Goal: Check status: Check status

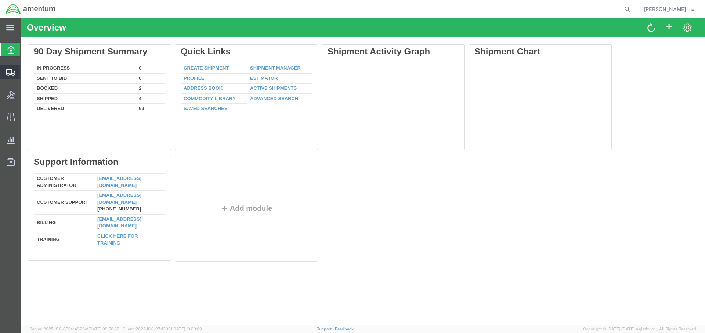
click at [0, 0] on span "Shipment Manager" at bounding box center [0, 0] width 0 height 0
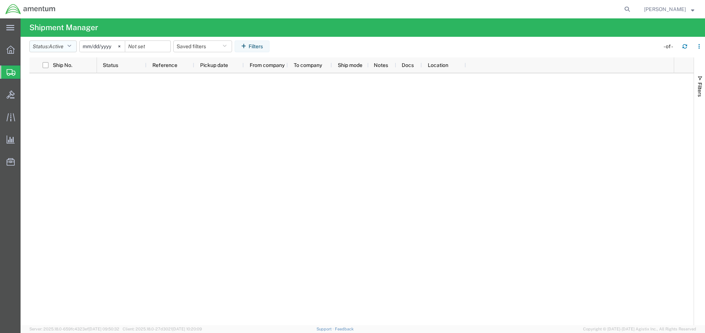
click at [71, 45] on icon "button" at bounding box center [69, 46] width 4 height 5
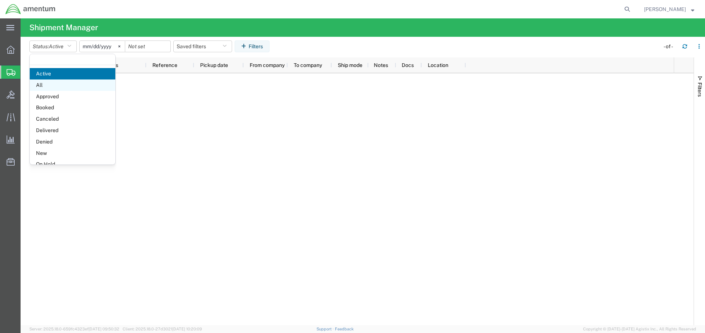
click at [45, 87] on span "All" at bounding box center [73, 84] width 86 height 11
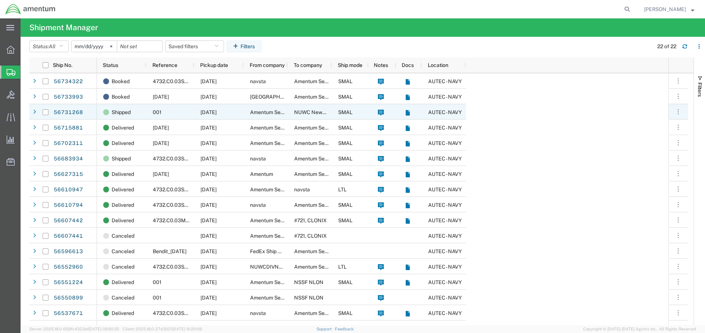
click at [158, 111] on span "001" at bounding box center [157, 112] width 9 height 6
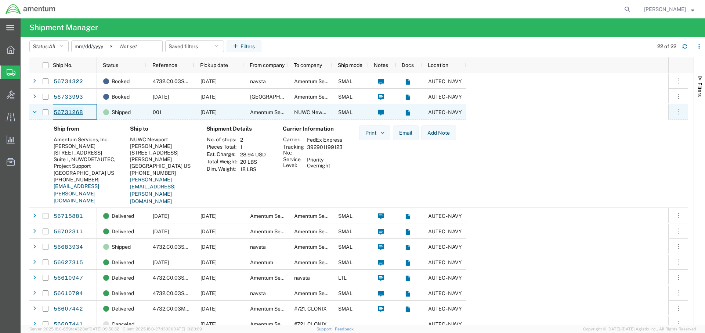
click at [66, 111] on link "56731268" at bounding box center [68, 113] width 30 height 12
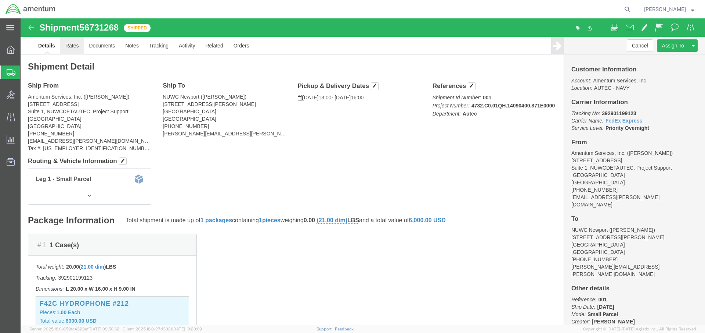
click link "Rates"
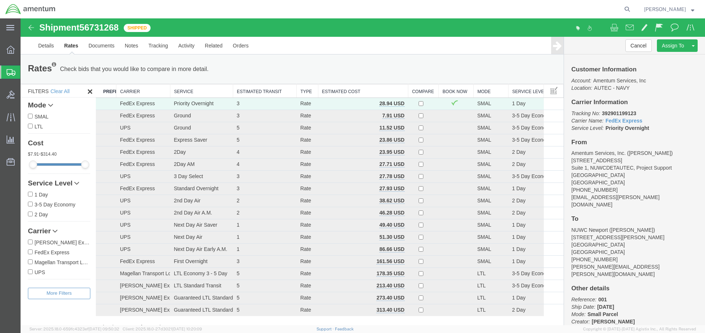
click at [27, 28] on img at bounding box center [31, 27] width 9 height 9
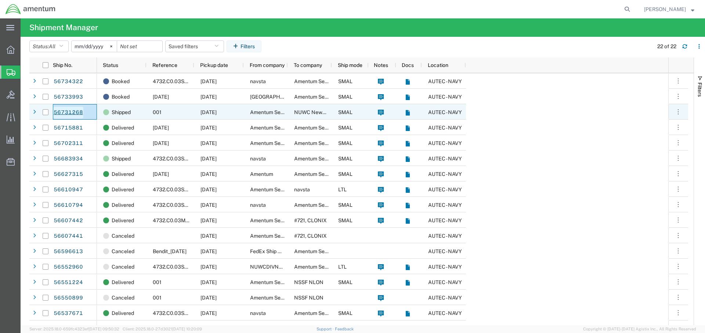
click at [68, 113] on link "56731268" at bounding box center [68, 113] width 30 height 12
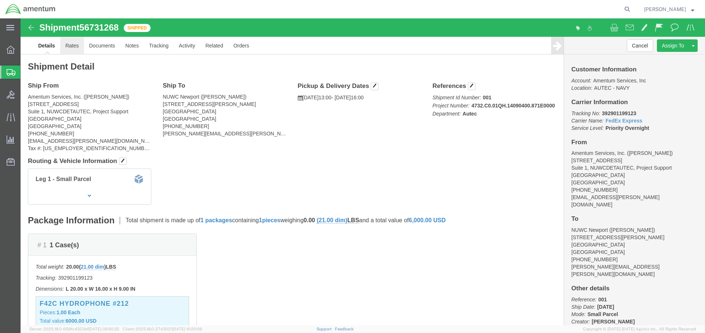
click link "Rates"
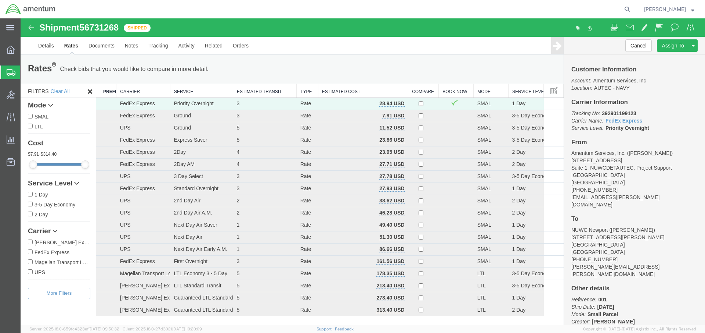
click at [692, 9] on strong "button" at bounding box center [692, 9] width 3 height 3
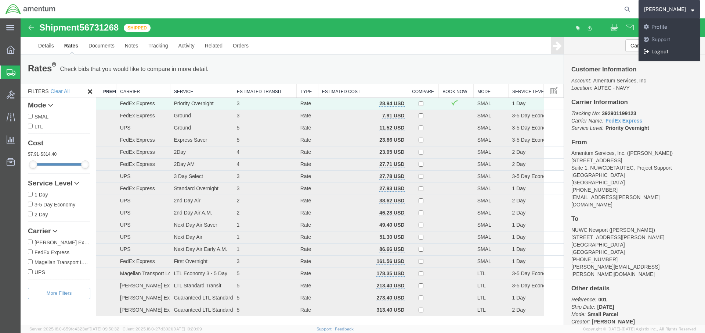
click at [673, 52] on link "Logout" at bounding box center [669, 52] width 61 height 12
